Goal: Check status: Check status

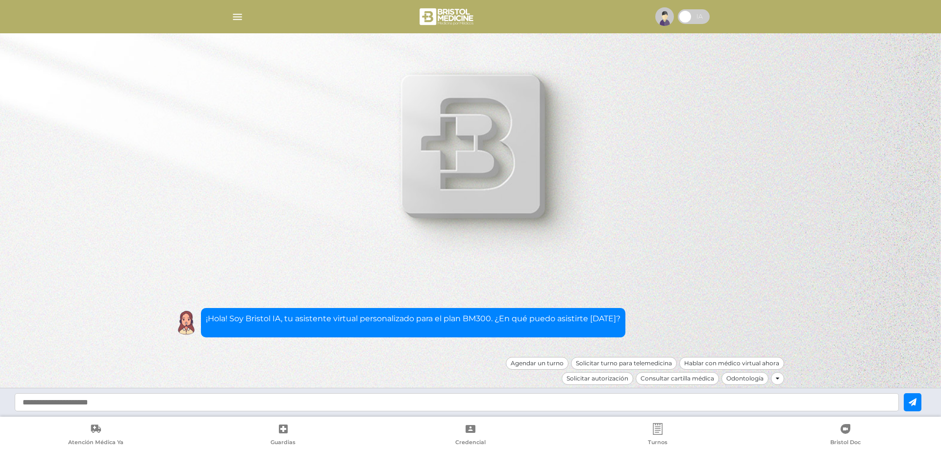
click at [236, 15] on img "button" at bounding box center [237, 17] width 12 height 12
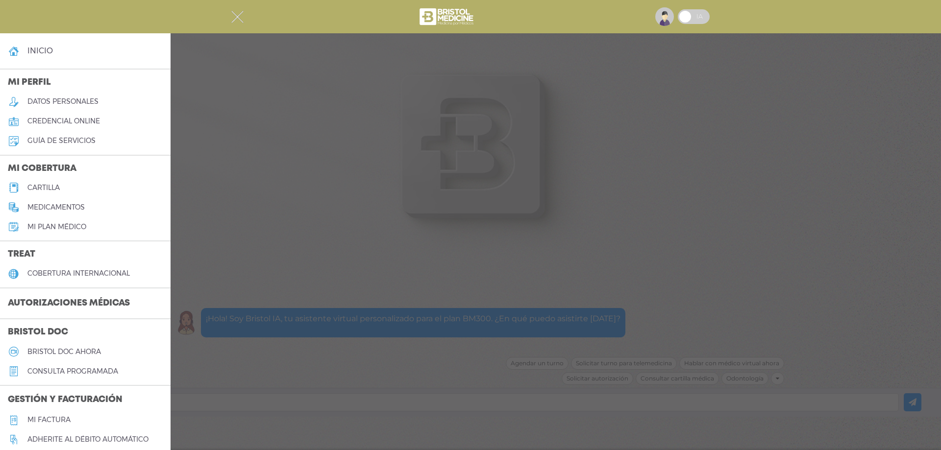
click at [109, 299] on h3 "Autorizaciones médicas" at bounding box center [69, 304] width 138 height 19
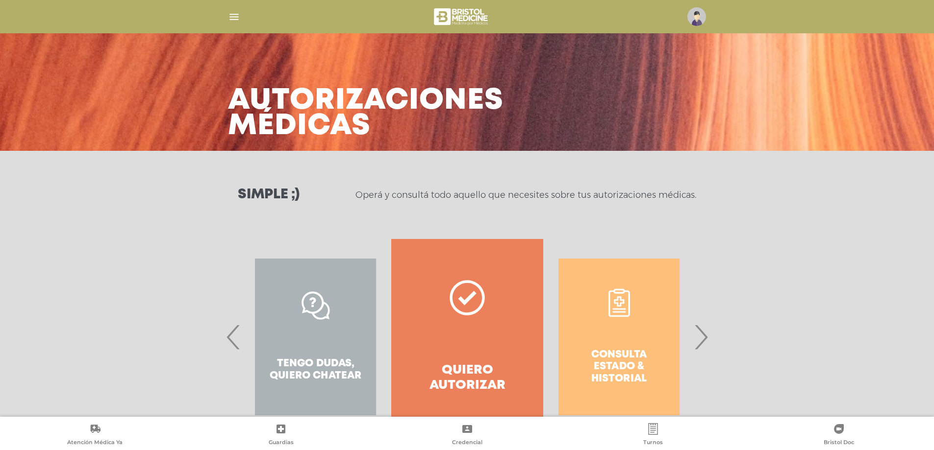
click at [609, 362] on div "Consulta estado & historial" at bounding box center [618, 337] width 151 height 196
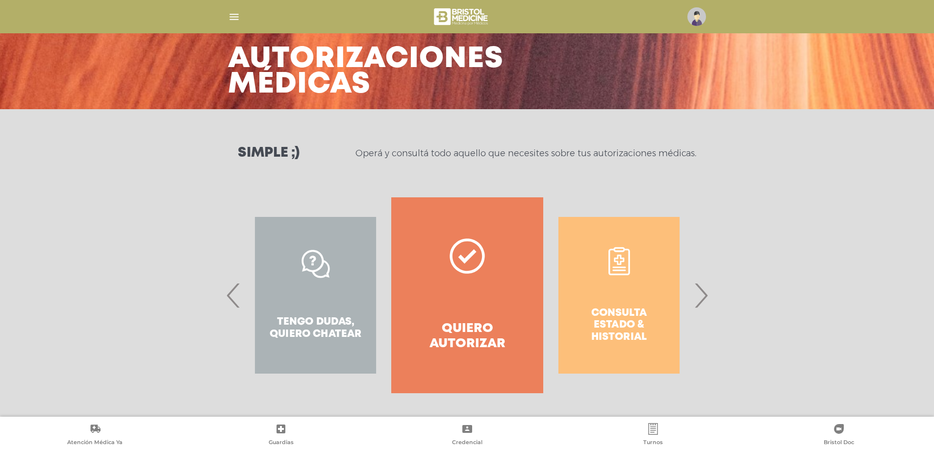
click at [468, 258] on polygon at bounding box center [467, 256] width 18 height 14
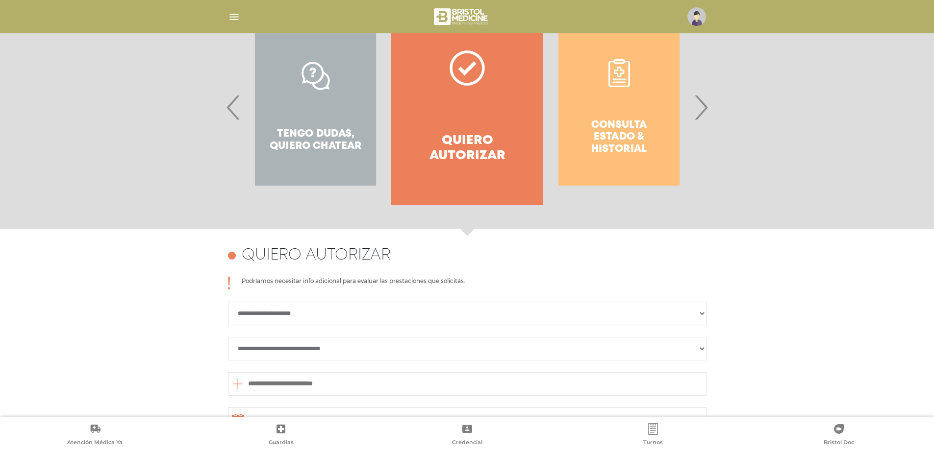
scroll to position [229, 0]
click at [614, 125] on div "Consulta estado & historial" at bounding box center [618, 108] width 151 height 196
click at [704, 108] on span "›" at bounding box center [700, 107] width 19 height 53
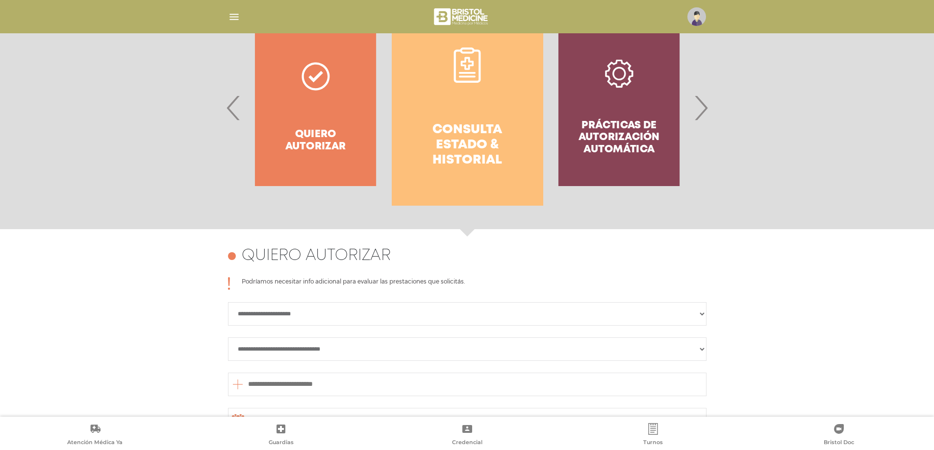
click at [460, 93] on link "Consulta estado & historial" at bounding box center [467, 108] width 151 height 196
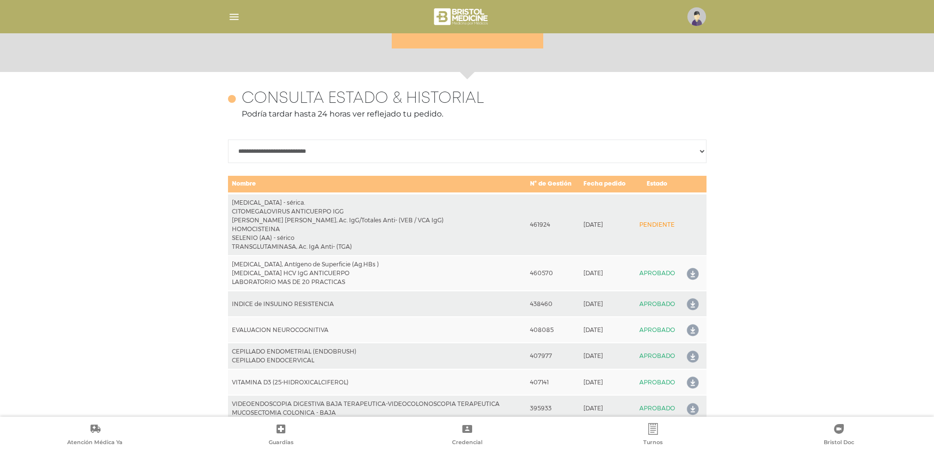
scroll to position [435, 0]
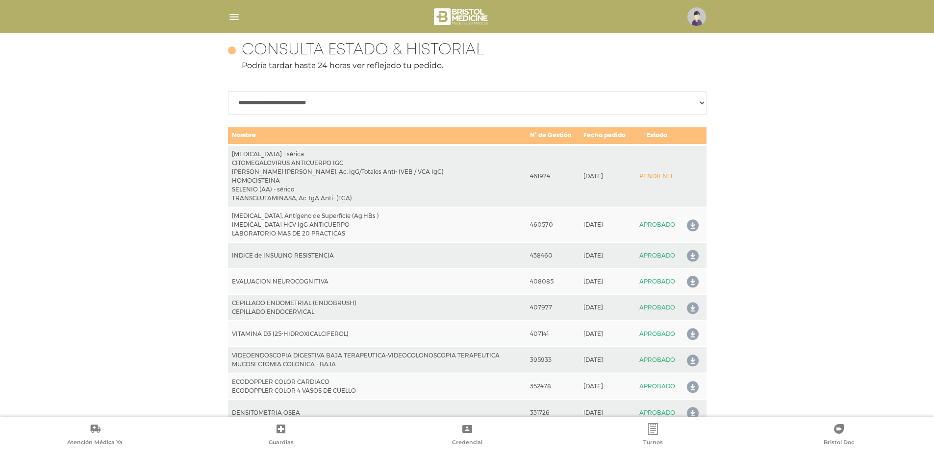
click at [455, 12] on img at bounding box center [461, 17] width 58 height 24
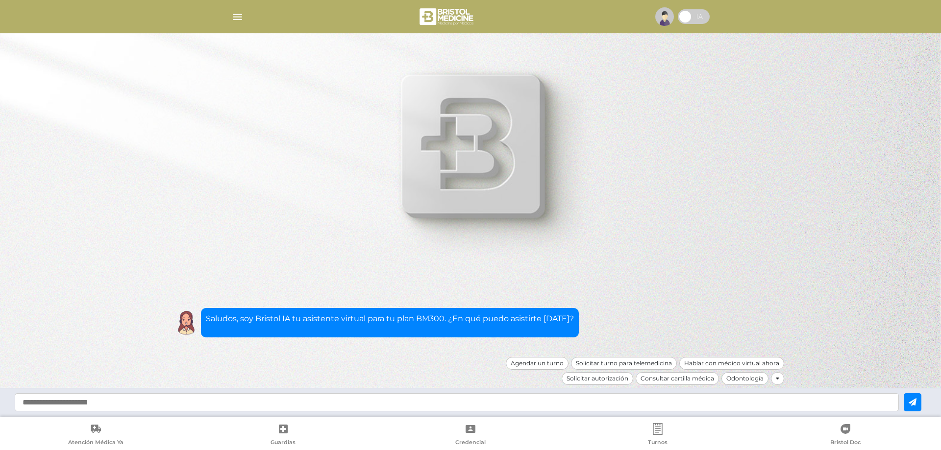
click at [447, 408] on input "text" at bounding box center [457, 403] width 884 height 18
type input "**********"
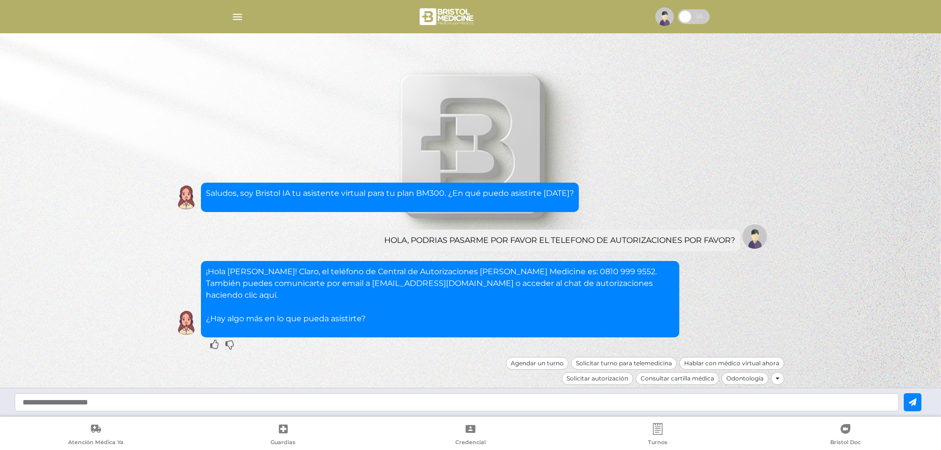
click at [240, 14] on img "button" at bounding box center [237, 17] width 12 height 12
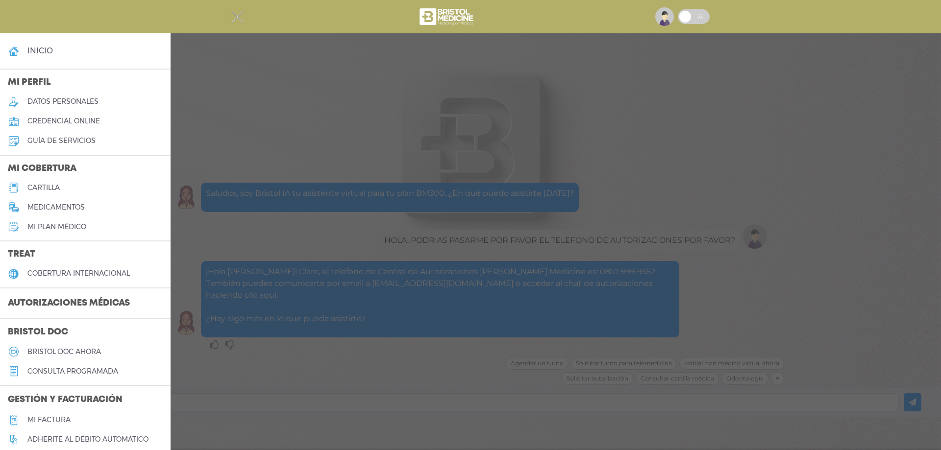
click at [79, 301] on h3 "Autorizaciones médicas" at bounding box center [69, 304] width 138 height 19
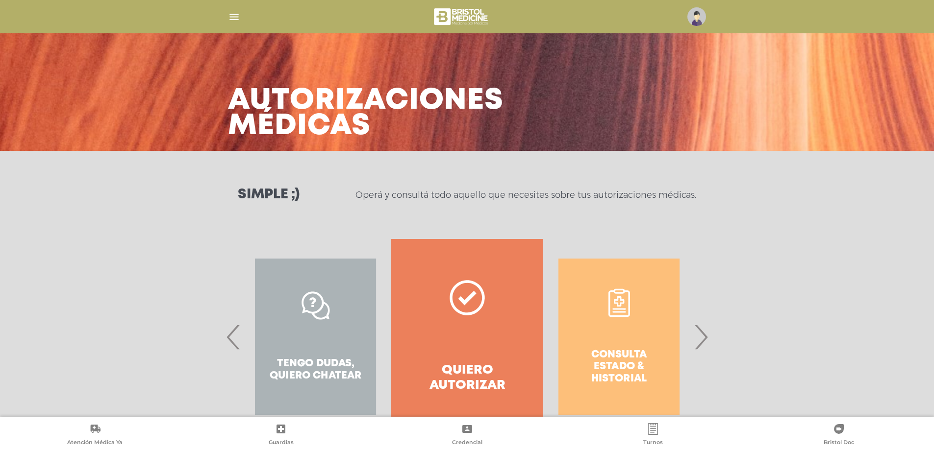
click at [704, 336] on span "›" at bounding box center [700, 337] width 19 height 53
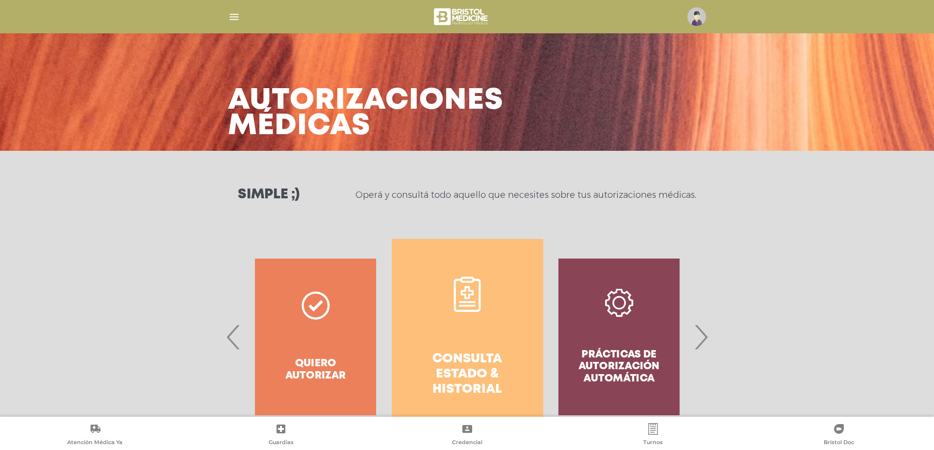
click at [481, 319] on link "Consulta estado & historial" at bounding box center [467, 337] width 151 height 196
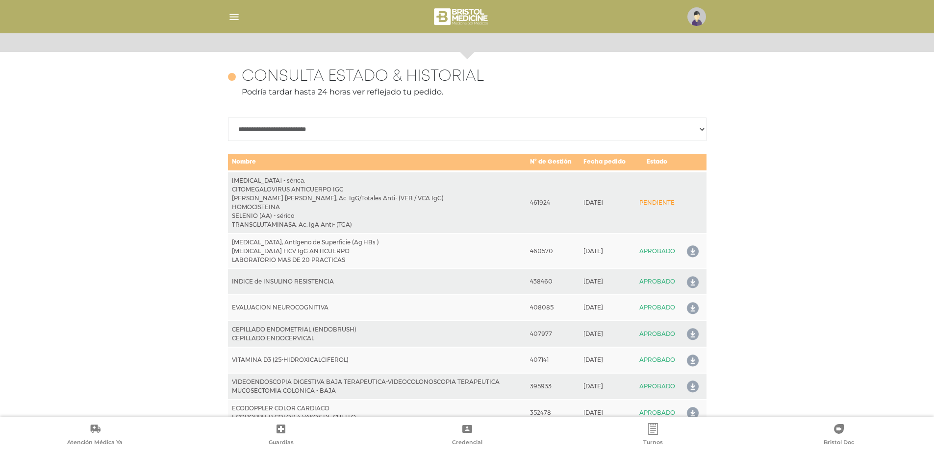
scroll to position [435, 0]
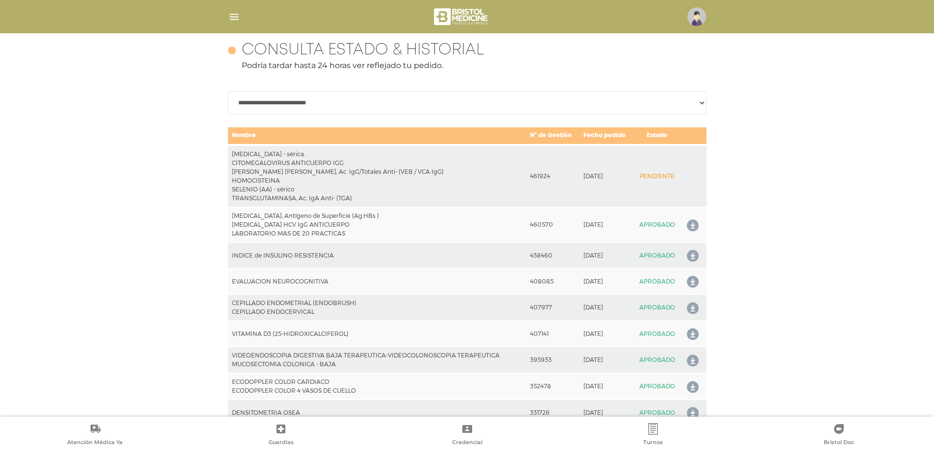
click at [691, 224] on icon at bounding box center [691, 226] width 16 height 16
